Goal: Task Accomplishment & Management: Use online tool/utility

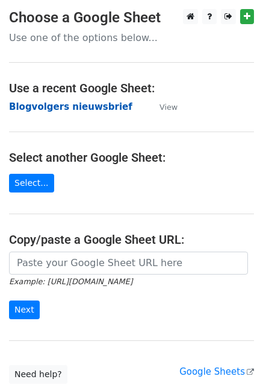
click at [84, 107] on strong "Blogvolgers nieuwsbrief" at bounding box center [71, 106] width 124 height 11
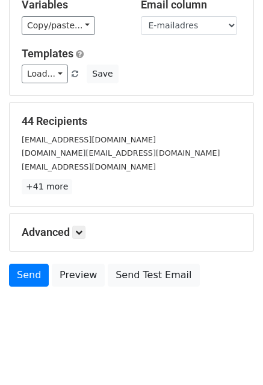
scroll to position [82, 0]
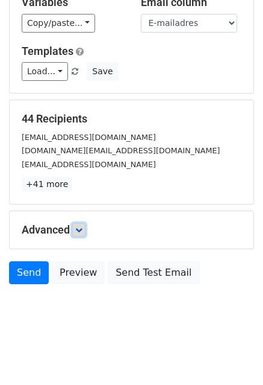
click at [81, 228] on icon at bounding box center [78, 229] width 7 height 7
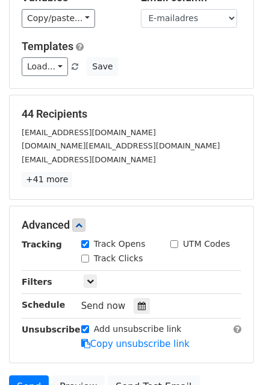
scroll to position [0, 0]
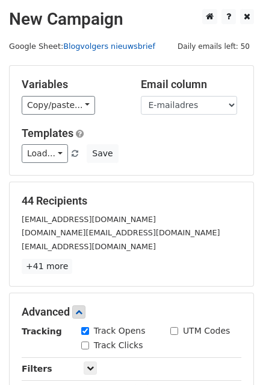
click at [116, 47] on link "Blogvolgers nieuwsbrief" at bounding box center [109, 46] width 92 height 9
